Goal: Use online tool/utility: Utilize a website feature to perform a specific function

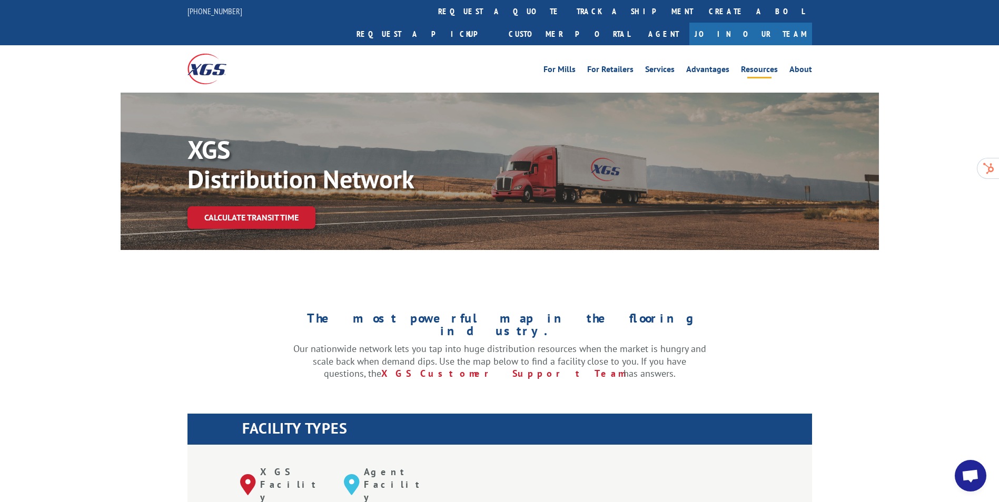
click at [768, 65] on link "Resources" at bounding box center [759, 71] width 37 height 12
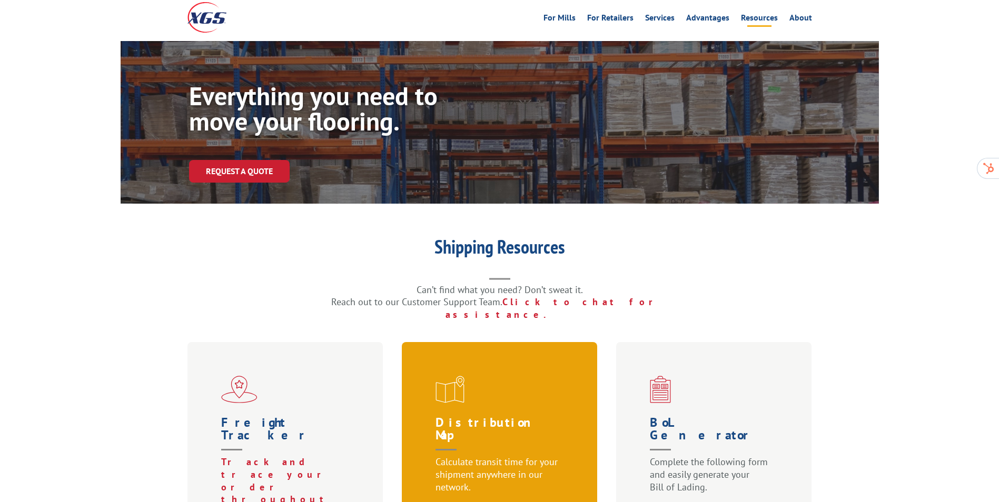
scroll to position [158, 0]
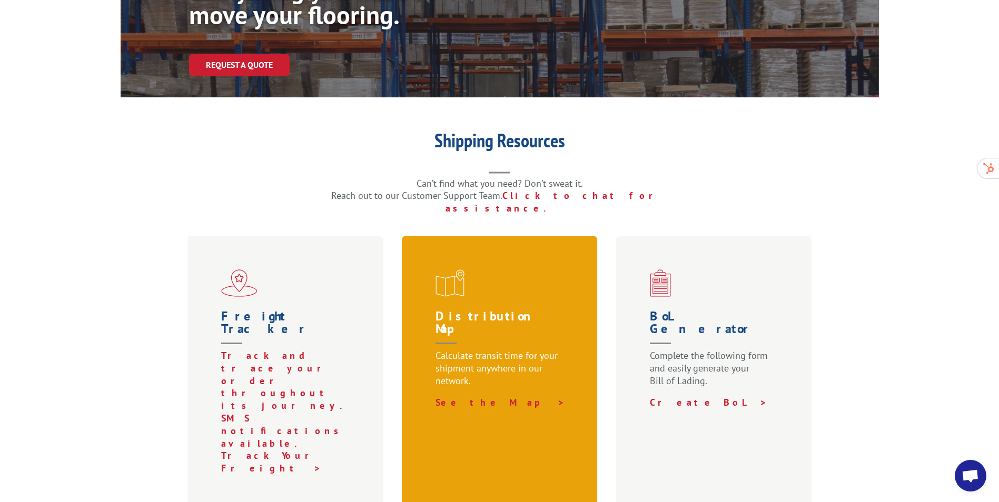
click at [516, 350] on p "Calculate transit time for your shipment anywhere in our network." at bounding box center [501, 373] width 133 height 47
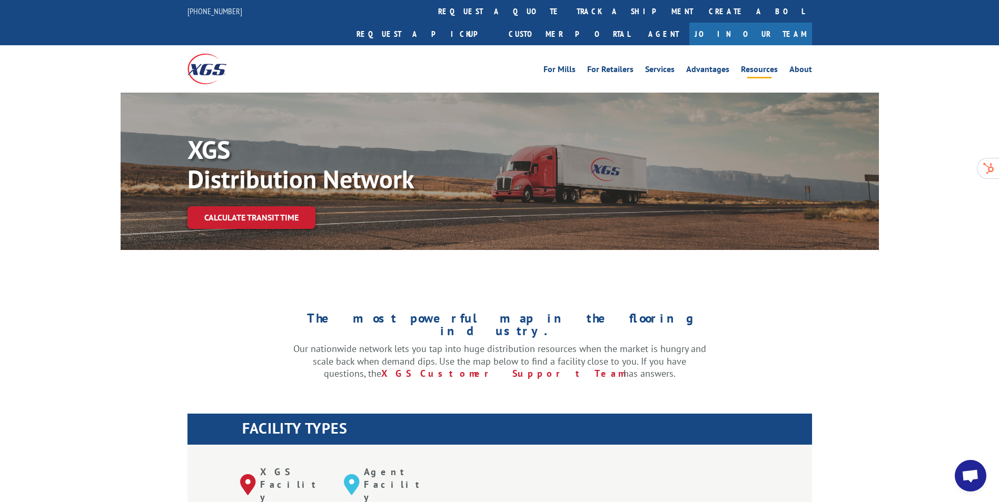
click at [764, 65] on link "Resources" at bounding box center [759, 71] width 37 height 12
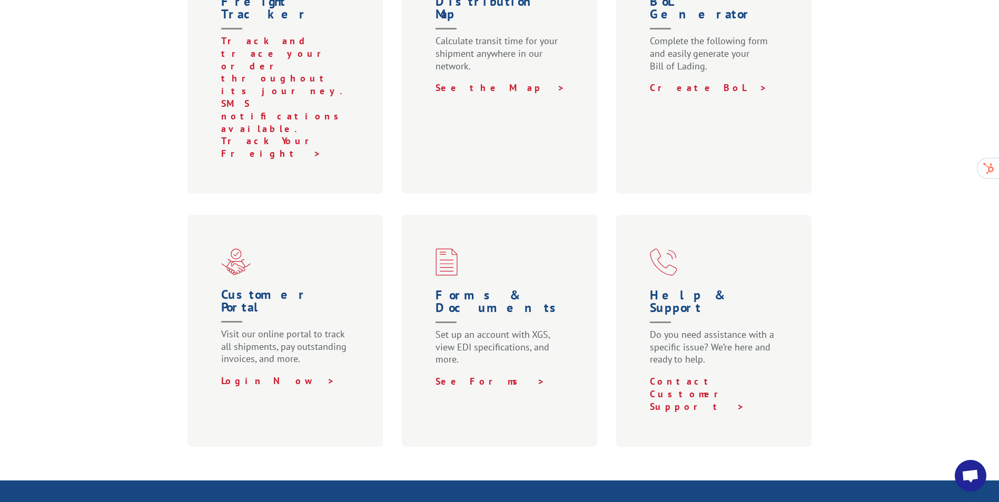
scroll to position [474, 0]
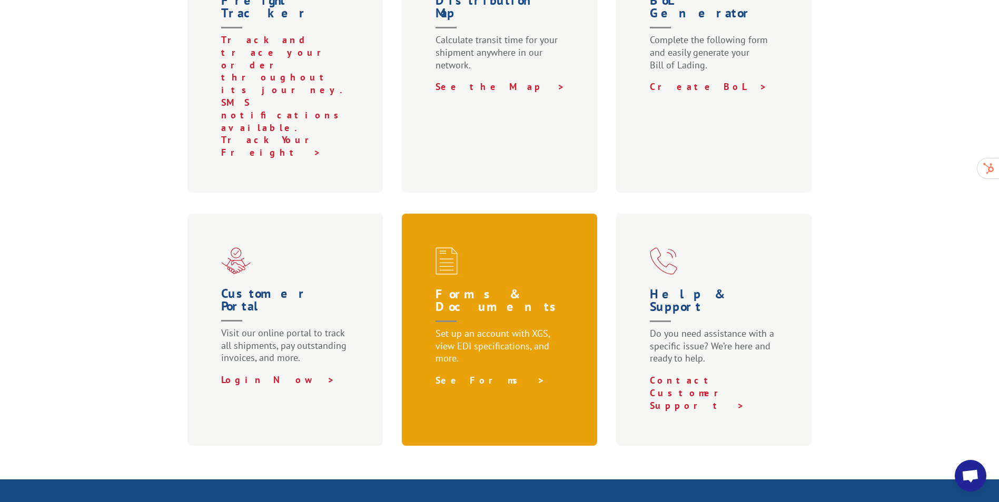
click at [460, 374] on link "See Forms >" at bounding box center [490, 380] width 110 height 12
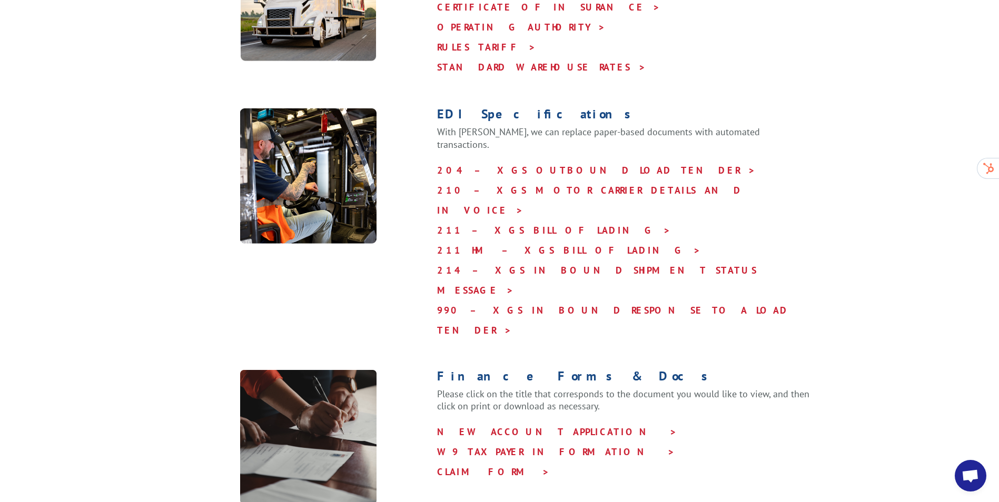
scroll to position [421, 0]
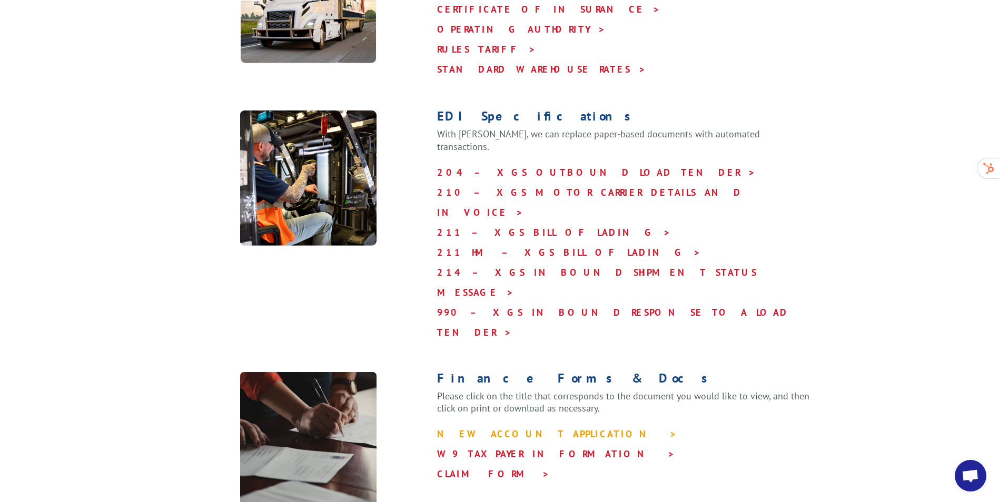
click at [533, 428] on link "NEW ACCOUNT APPLICATION >" at bounding box center [557, 434] width 240 height 12
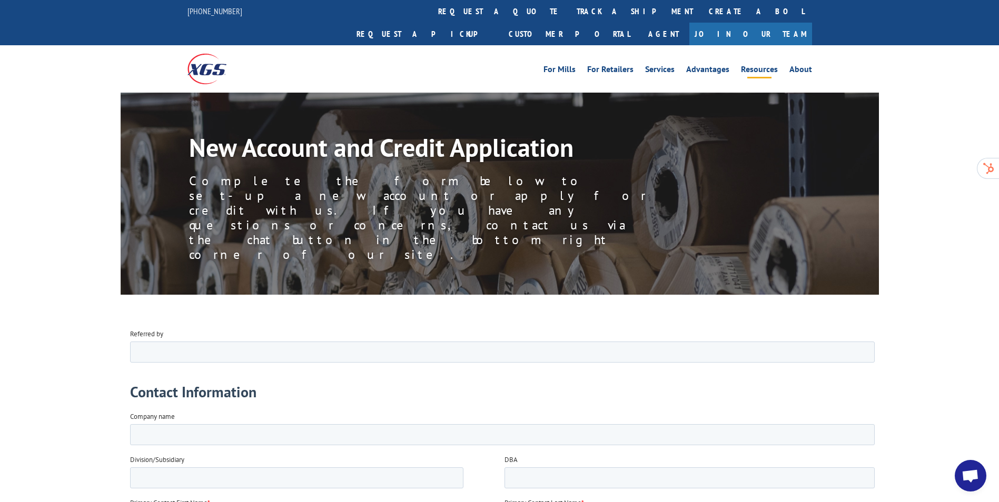
click at [761, 65] on link "Resources" at bounding box center [759, 71] width 37 height 12
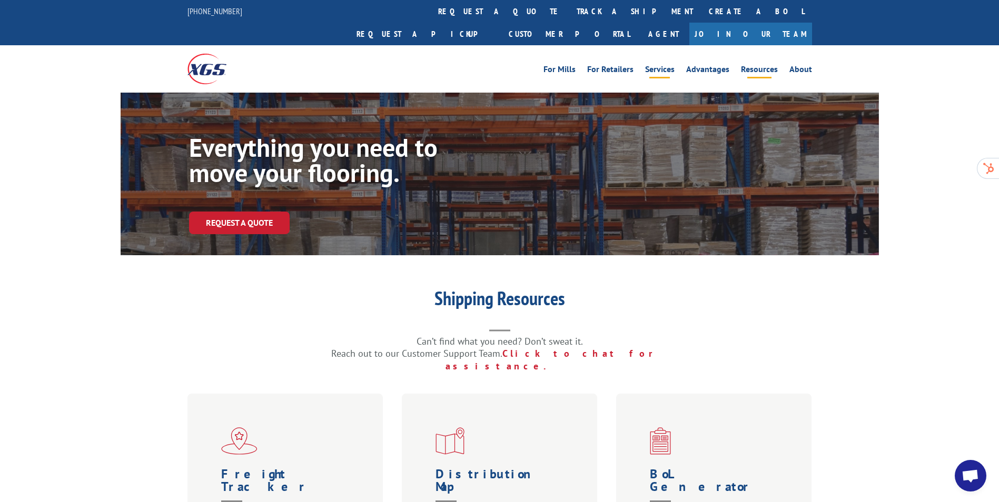
click at [671, 65] on link "Services" at bounding box center [659, 71] width 29 height 12
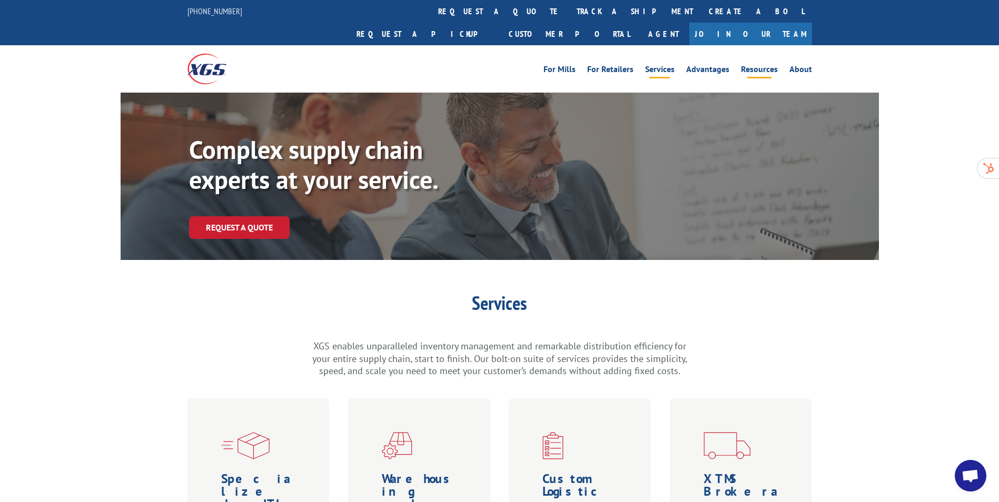
click at [763, 65] on link "Resources" at bounding box center [759, 71] width 37 height 12
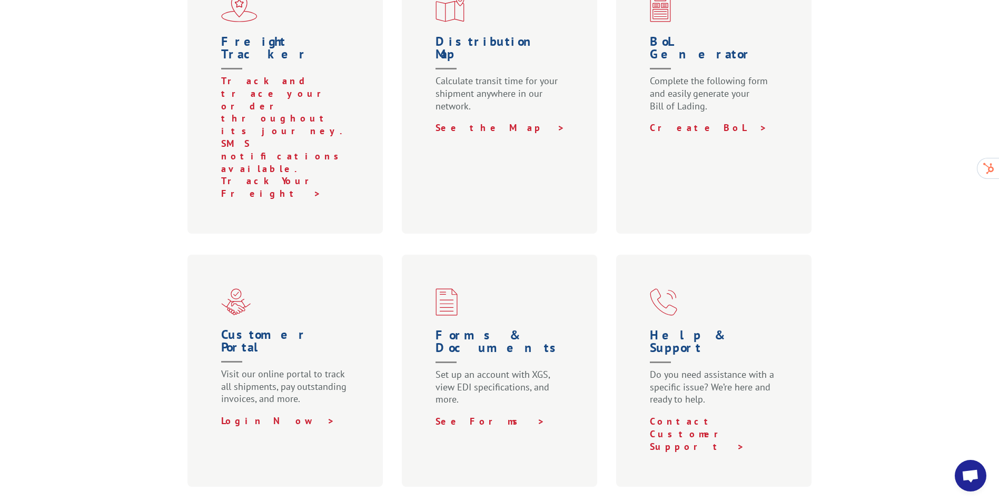
scroll to position [369, 0]
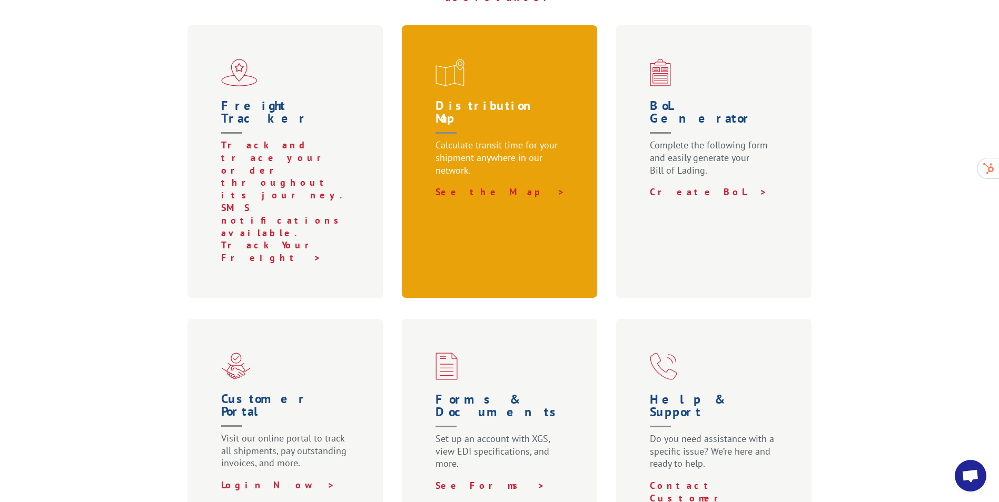
click at [460, 154] on div "Distribution Map Calculate transit time for your shipment anywhere in our netwo…" at bounding box center [500, 161] width 196 height 273
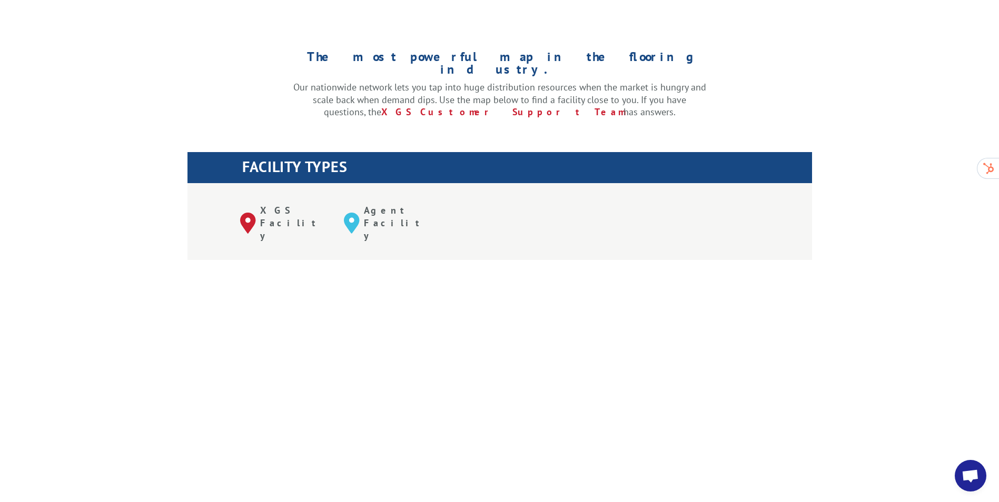
scroll to position [105, 0]
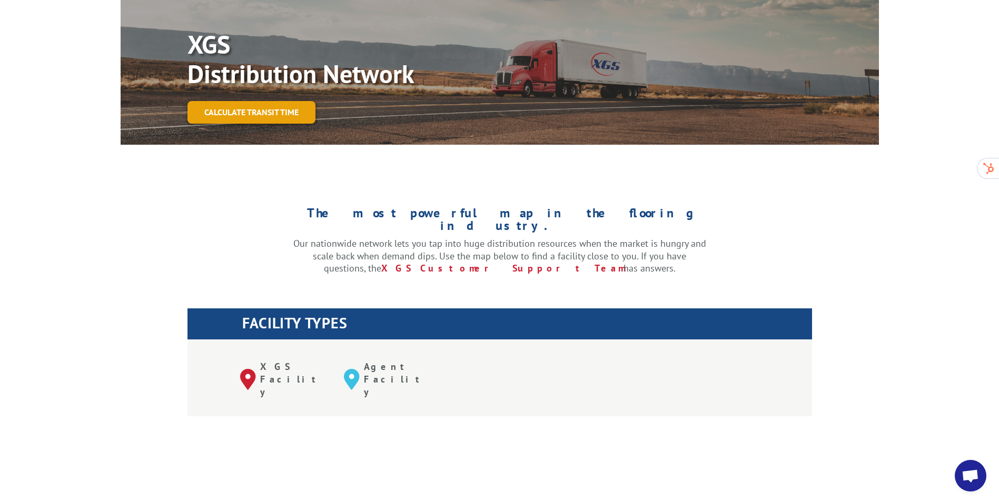
click at [256, 101] on link "Calculate transit time" at bounding box center [251, 112] width 128 height 23
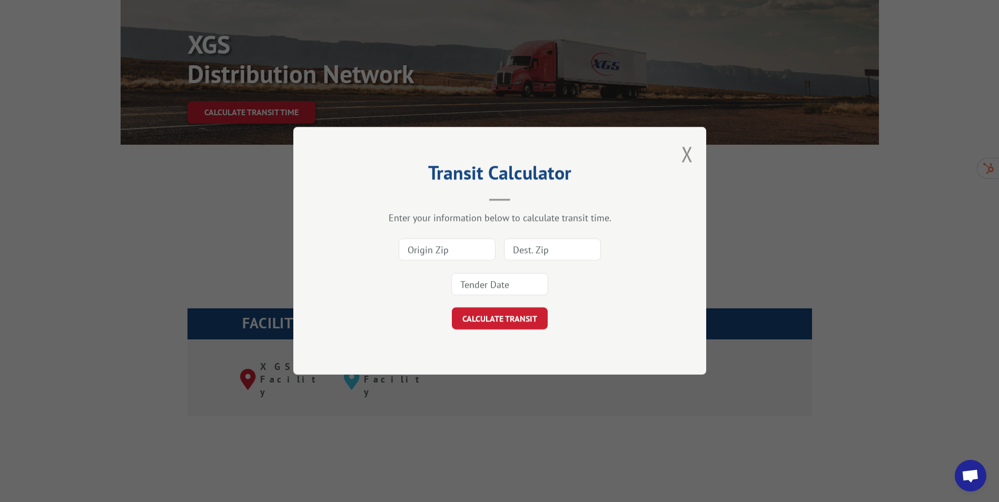
click at [428, 244] on input at bounding box center [447, 250] width 97 height 22
type input "30720"
type input "83638"
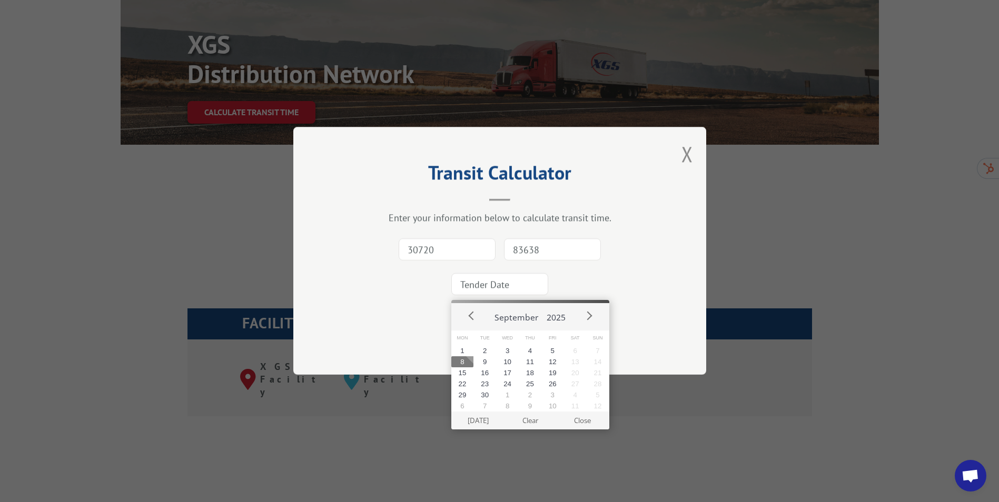
click at [551, 254] on input "83638" at bounding box center [552, 250] width 97 height 22
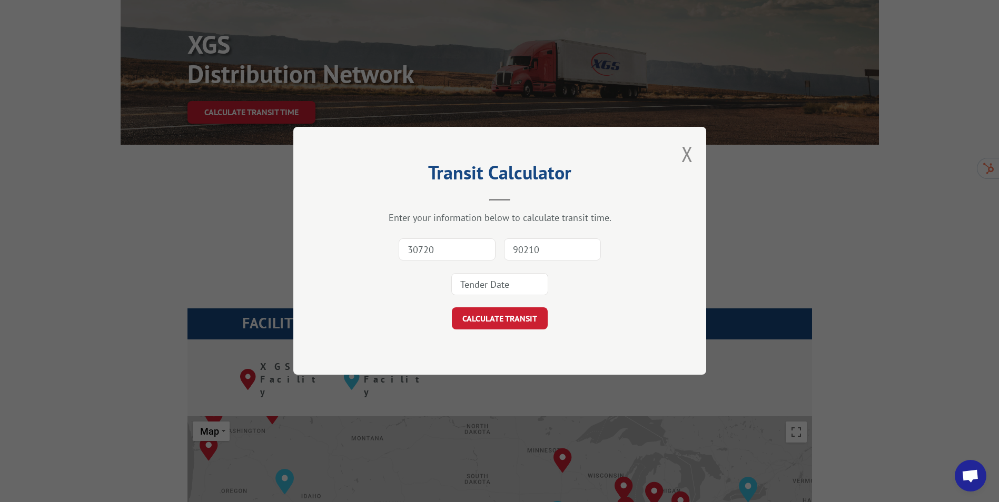
type input "90210"
click at [511, 282] on input at bounding box center [499, 285] width 97 height 22
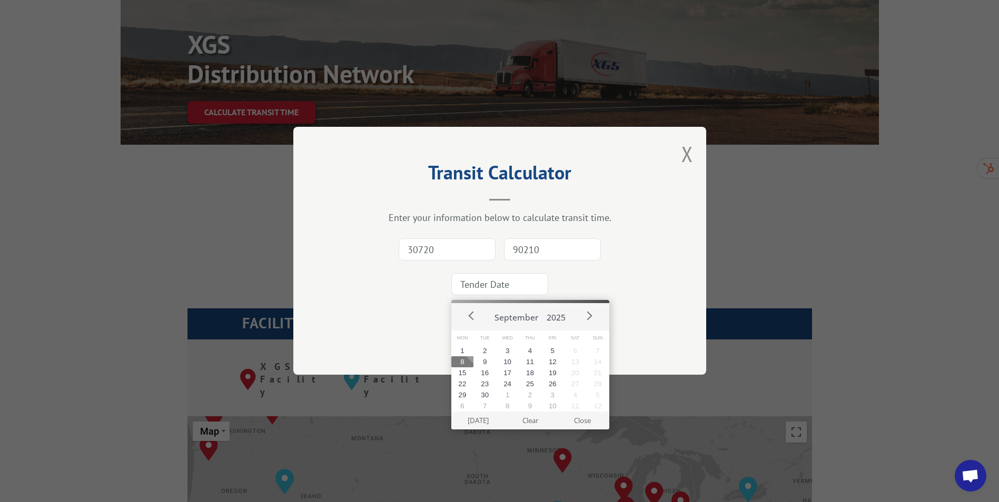
click at [463, 363] on button "8" at bounding box center [462, 361] width 23 height 11
type input "[DATE]"
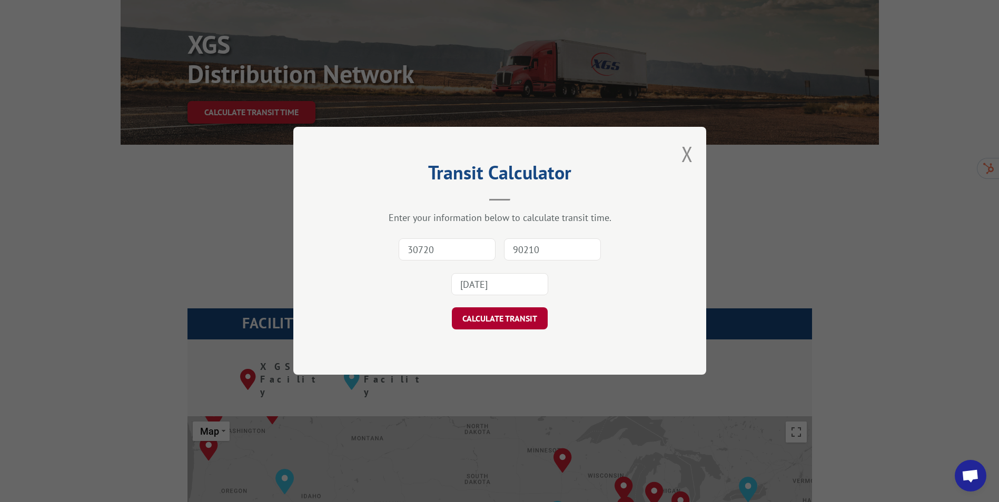
click at [499, 320] on button "CALCULATE TRANSIT" at bounding box center [500, 319] width 96 height 22
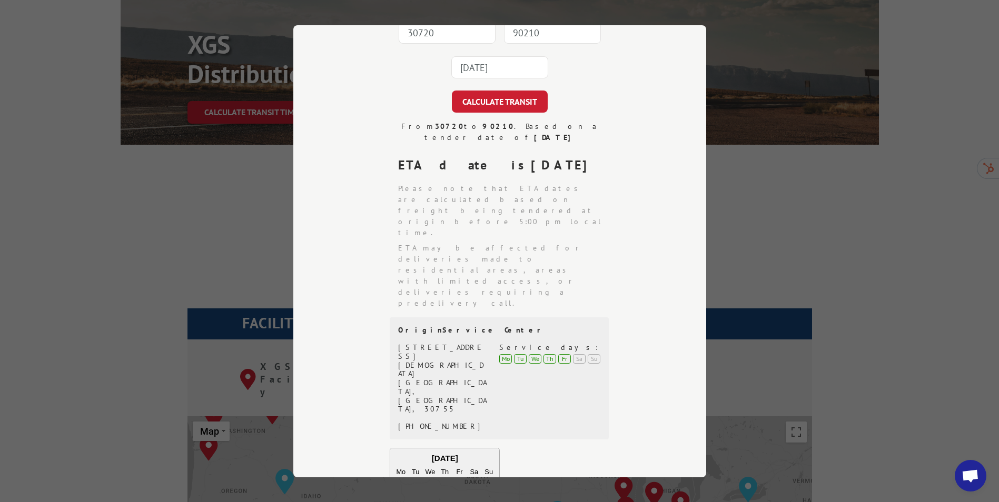
scroll to position [23, 0]
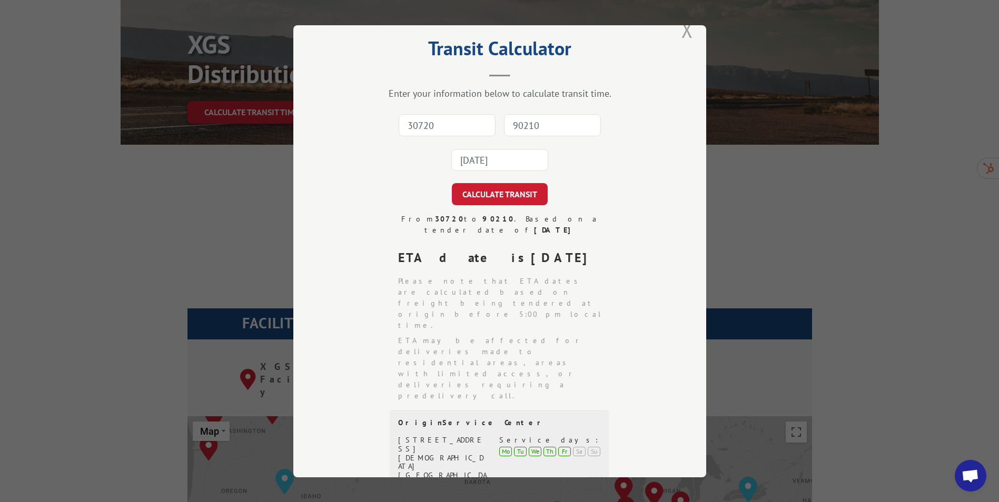
click at [684, 33] on button "Close modal" at bounding box center [687, 30] width 12 height 28
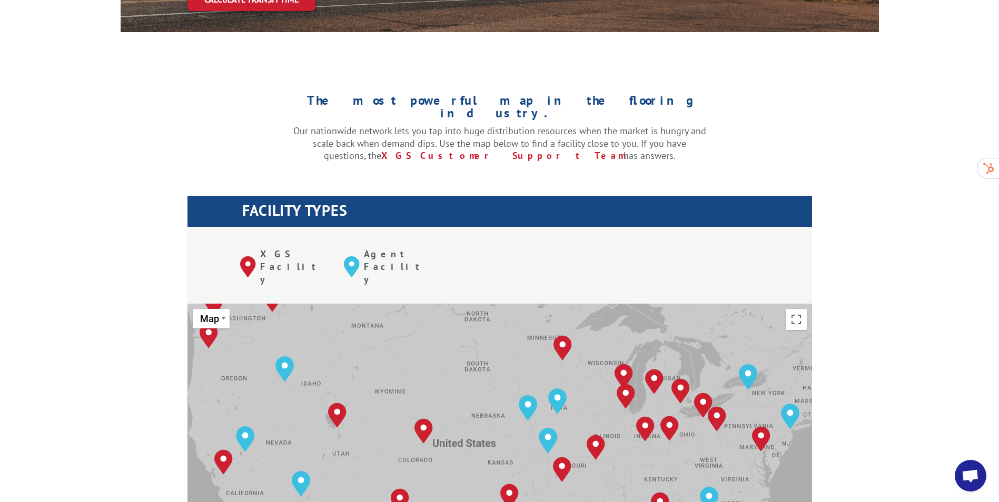
scroll to position [316, 0]
